Goal: Transaction & Acquisition: Purchase product/service

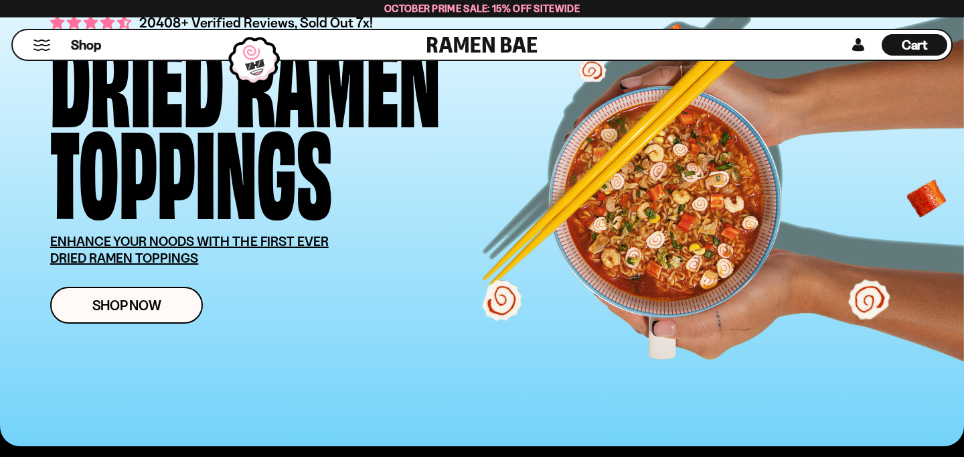
scroll to position [122, 0]
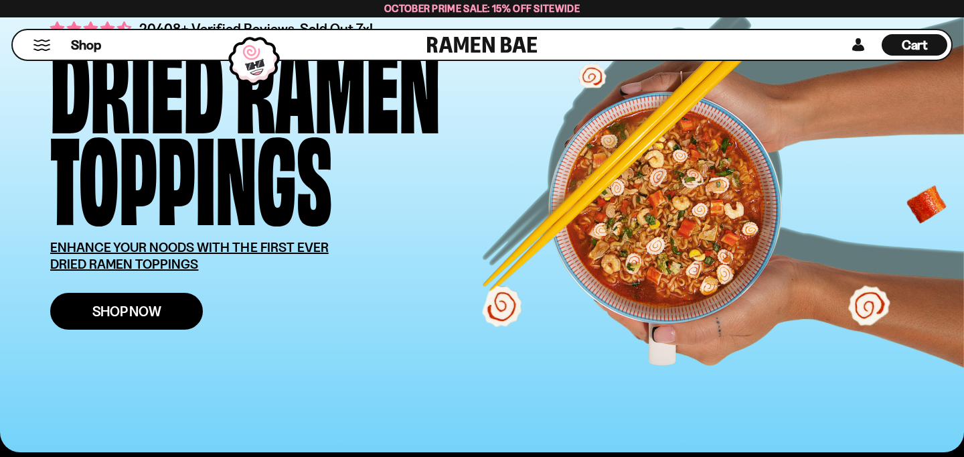
click at [101, 321] on link "Shop Now" at bounding box center [126, 311] width 153 height 37
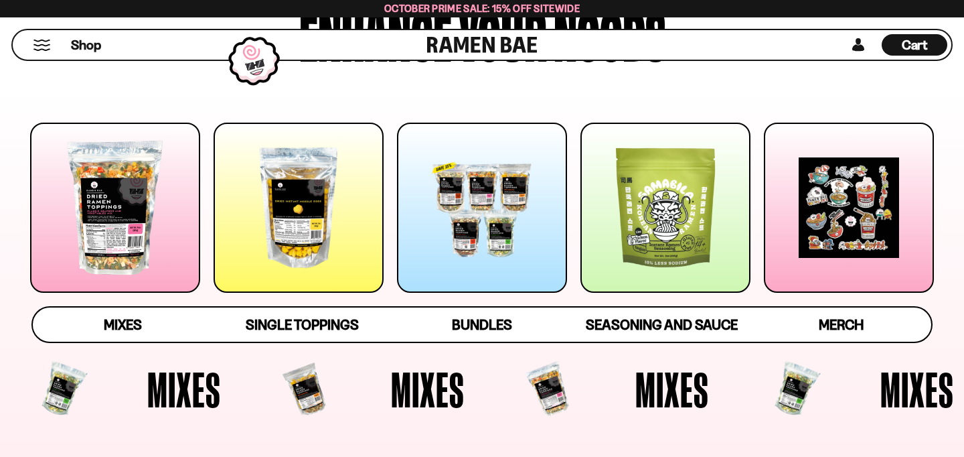
scroll to position [152, 0]
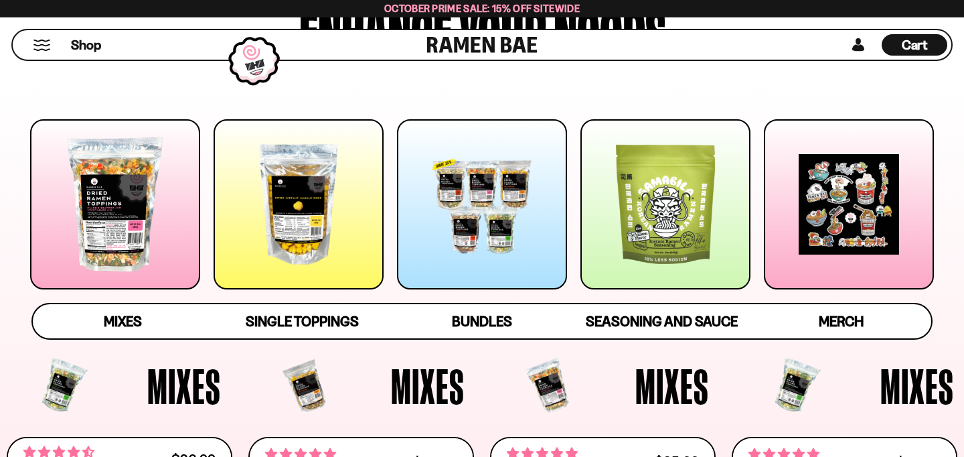
click at [142, 224] on div at bounding box center [115, 204] width 170 height 170
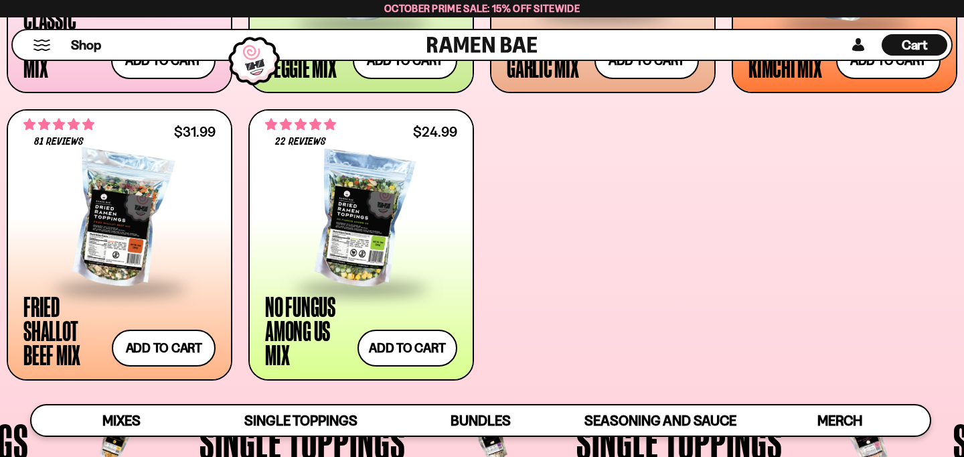
scroll to position [804, 0]
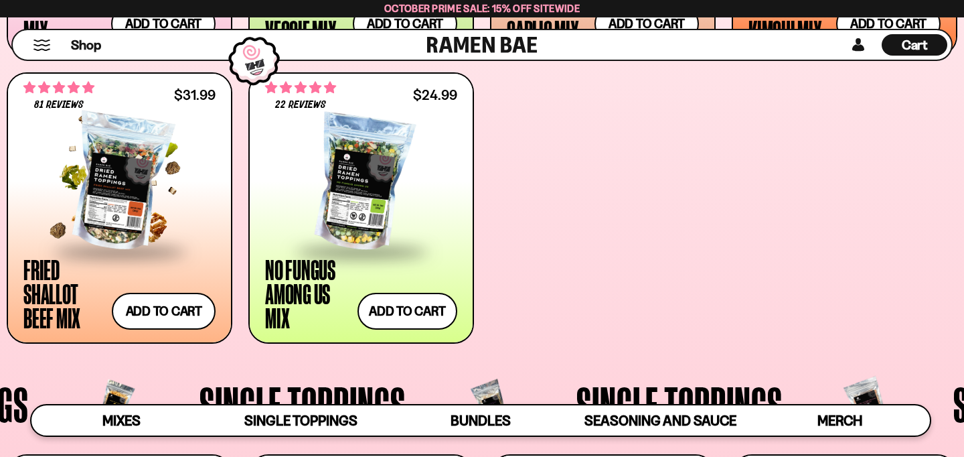
click at [133, 242] on span at bounding box center [119, 252] width 163 height 47
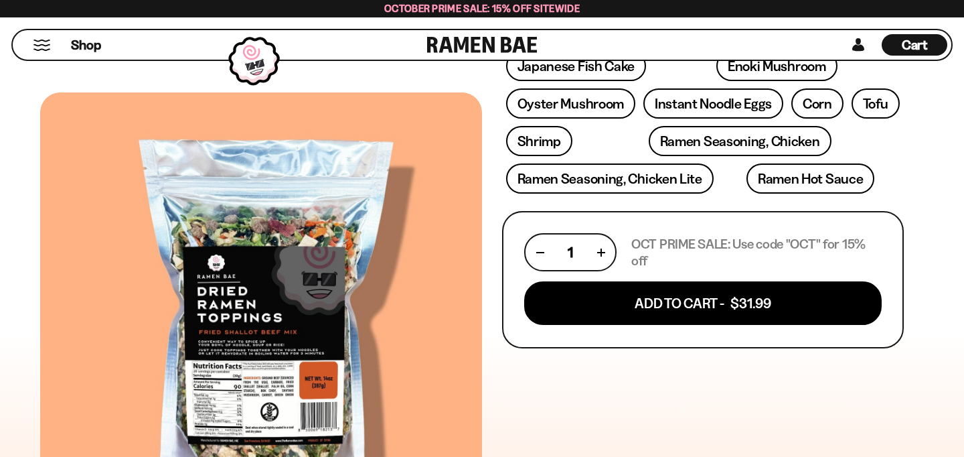
scroll to position [449, 0]
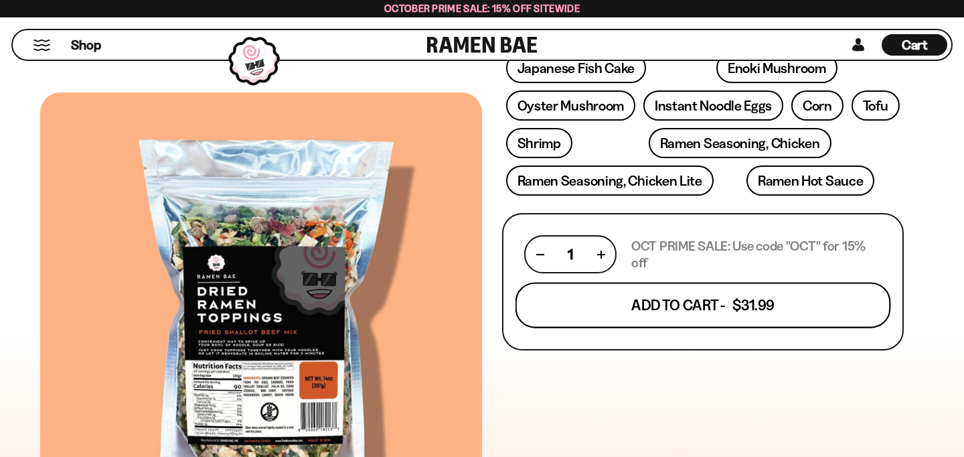
click at [704, 299] on button "Add To Cart - $31.99" at bounding box center [703, 305] width 376 height 46
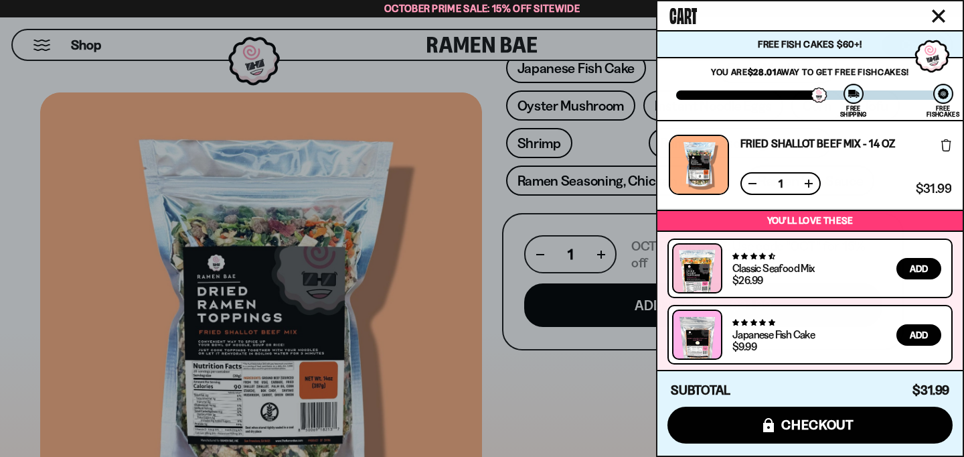
click at [938, 17] on icon "Close cart" at bounding box center [938, 16] width 12 height 12
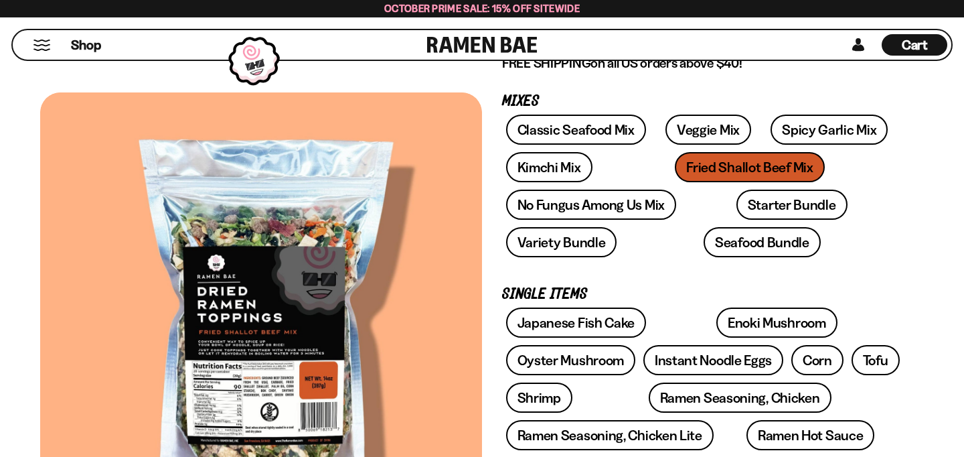
scroll to position [194, 0]
click at [741, 204] on link "Starter Bundle" at bounding box center [791, 205] width 111 height 30
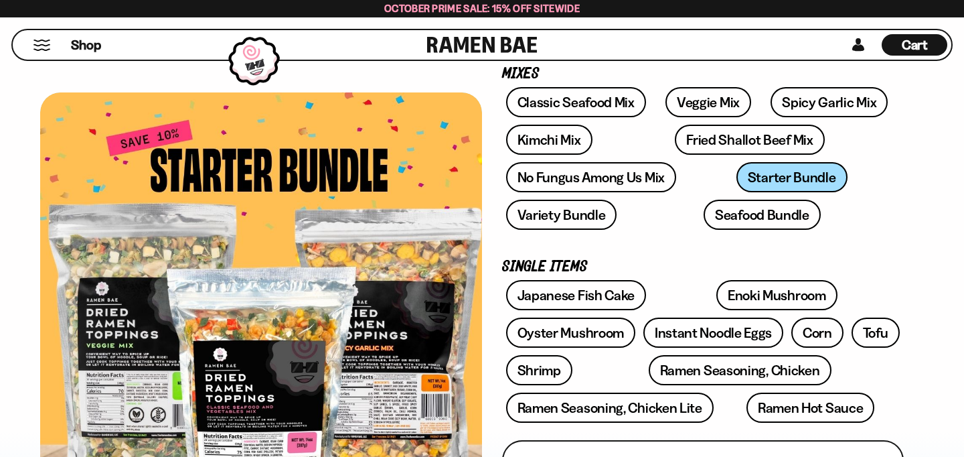
scroll to position [222, 0]
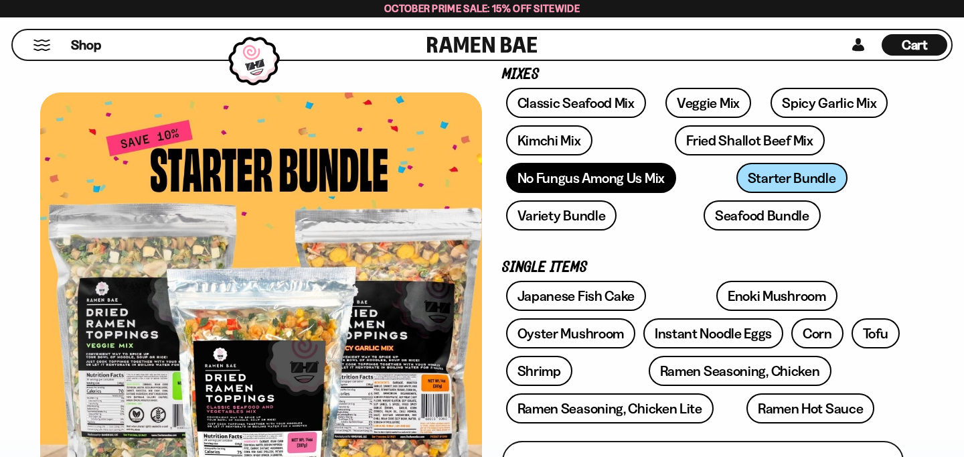
click at [540, 184] on link "No Fungus Among Us Mix" at bounding box center [591, 178] width 170 height 30
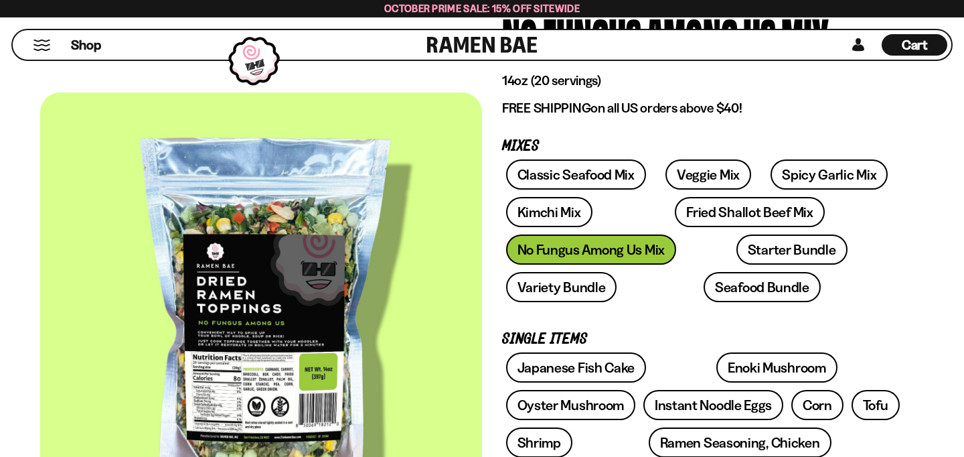
scroll to position [123, 0]
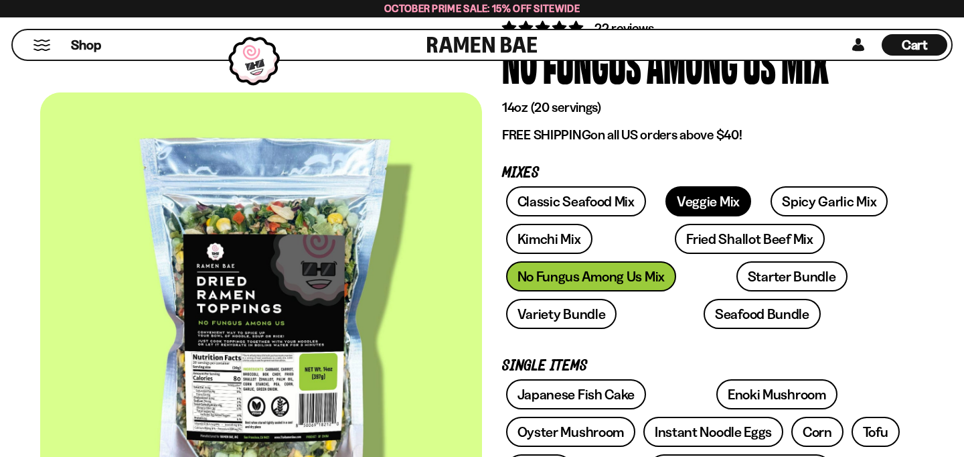
click at [689, 195] on link "Veggie Mix" at bounding box center [708, 201] width 86 height 30
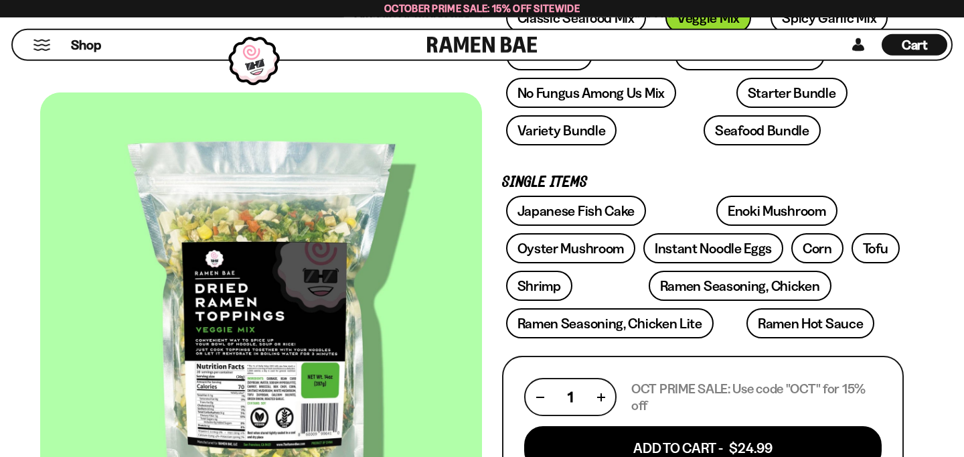
scroll to position [309, 0]
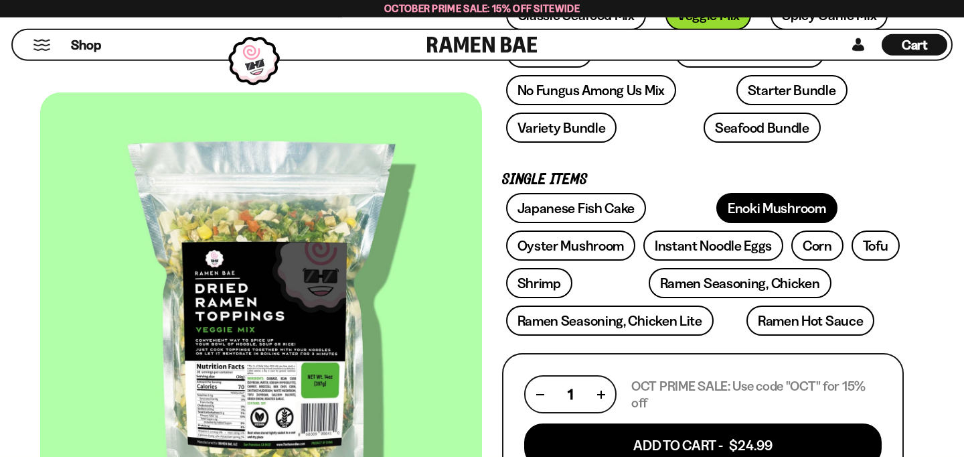
click at [718, 207] on link "Enoki Mushroom" at bounding box center [776, 208] width 121 height 30
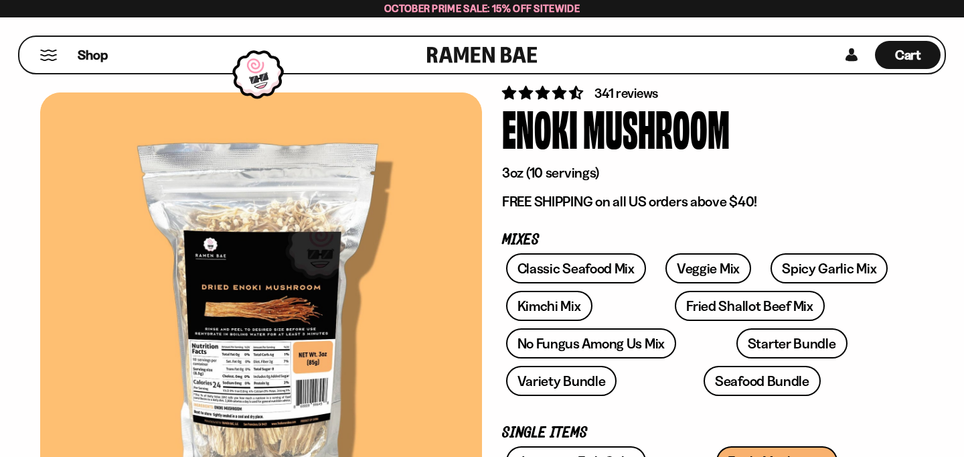
scroll to position [61, 0]
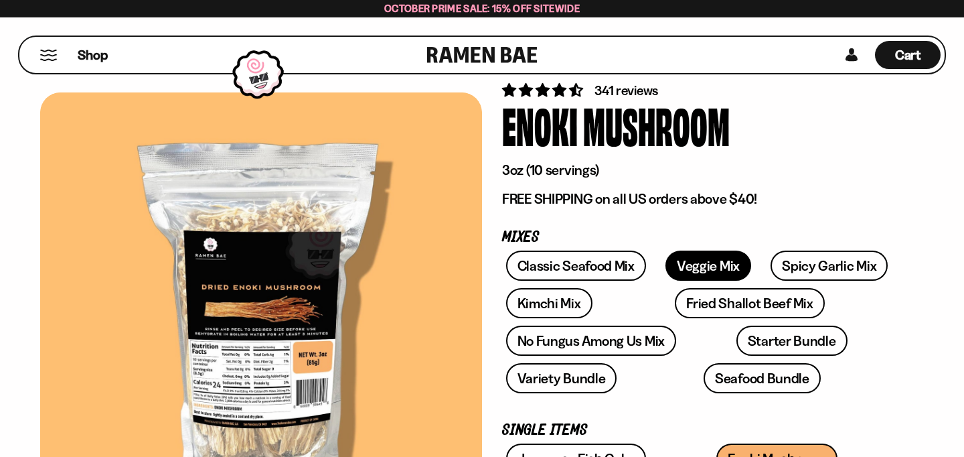
click at [700, 258] on link "Veggie Mix" at bounding box center [708, 265] width 86 height 30
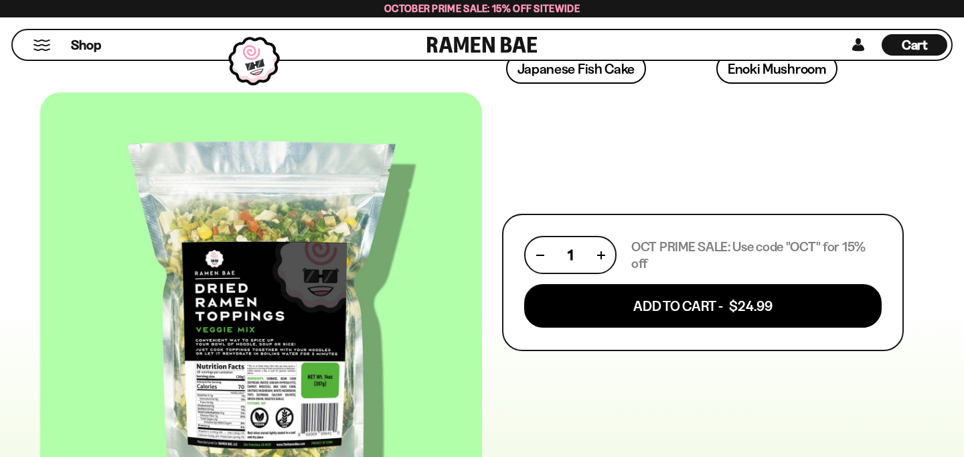
scroll to position [505, 0]
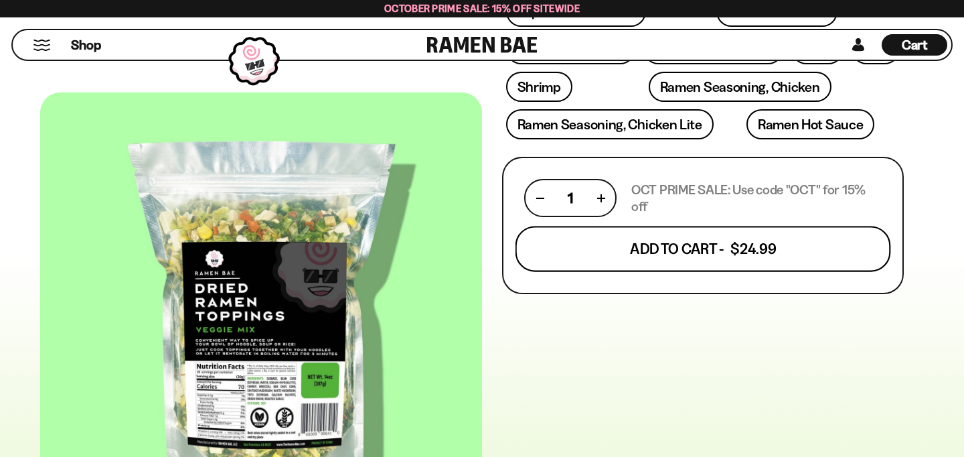
click at [742, 244] on button "Add To Cart - $24.99" at bounding box center [703, 249] width 376 height 46
